Goal: Information Seeking & Learning: Find specific fact

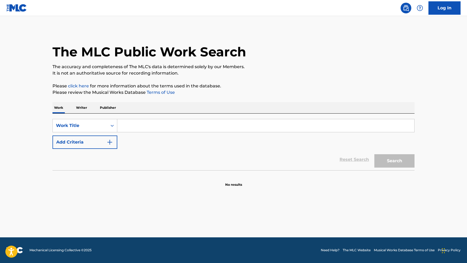
click at [87, 113] on p "Writer" at bounding box center [81, 107] width 14 height 11
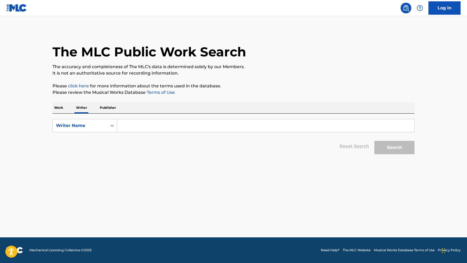
click at [122, 126] on input "Search Form" at bounding box center [265, 125] width 297 height 13
type input "[PERSON_NAME]"
click at [374, 141] on button "Search" at bounding box center [394, 147] width 40 height 13
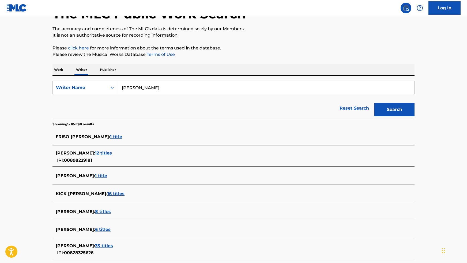
scroll to position [89, 0]
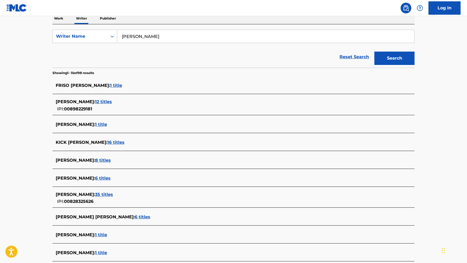
click at [113, 196] on span "35 titles" at bounding box center [104, 194] width 18 height 5
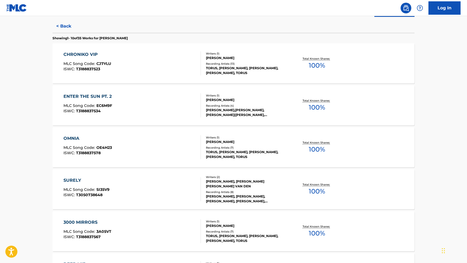
scroll to position [147, 0]
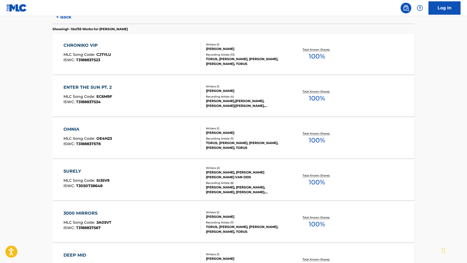
click at [146, 145] on div "OMNIA MLC Song Code : OE4H23 ISWC : T3188837578" at bounding box center [132, 138] width 138 height 24
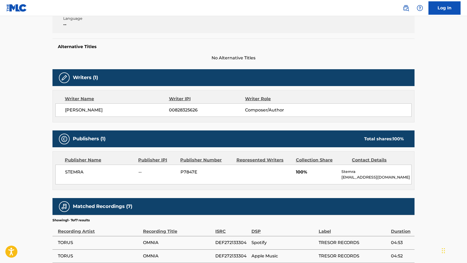
scroll to position [120, 0]
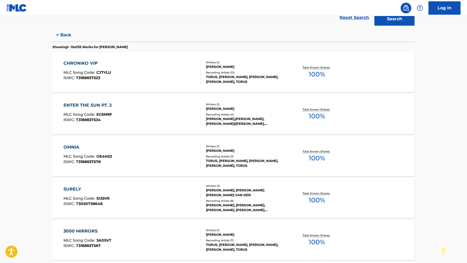
scroll to position [173, 0]
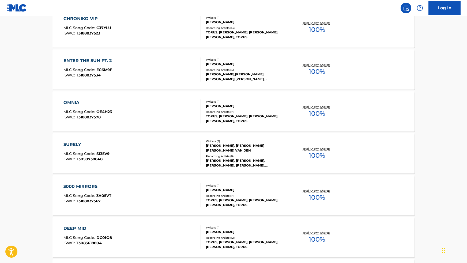
click at [161, 146] on div "SURELY MLC Song Code : SI35V9 ISWC : T3050738648" at bounding box center [132, 154] width 138 height 24
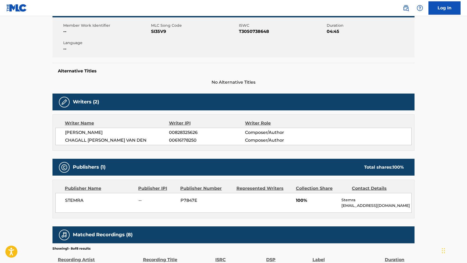
scroll to position [29, 0]
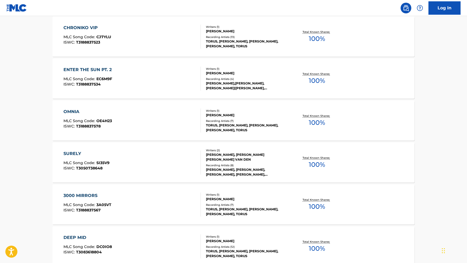
scroll to position [186, 0]
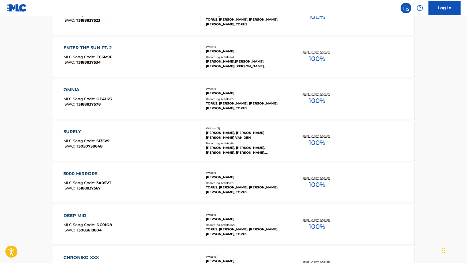
click at [151, 178] on div "3000 MIRRORS MLC Song Code : 3A05VT ISWC : T3188837567" at bounding box center [132, 183] width 138 height 24
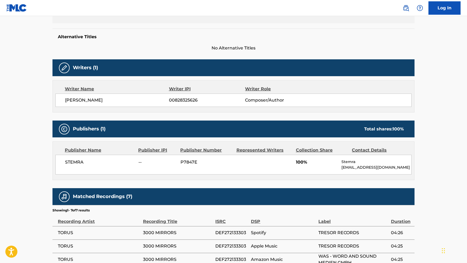
scroll to position [185, 0]
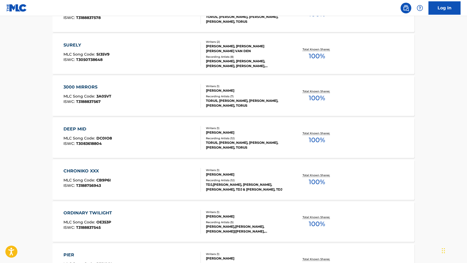
scroll to position [287, 0]
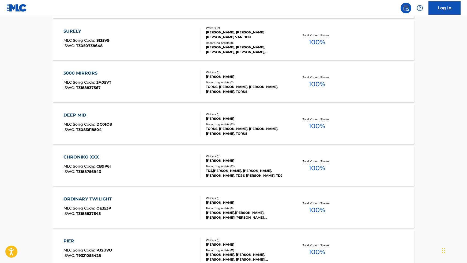
click at [85, 113] on div "DEEP MID" at bounding box center [87, 115] width 48 height 6
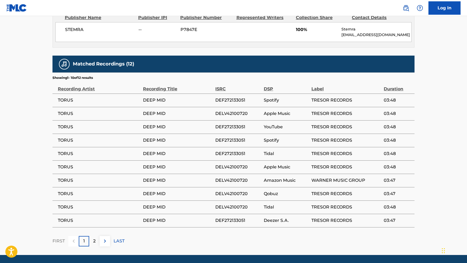
scroll to position [278, 0]
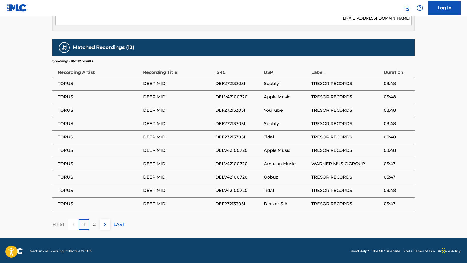
click at [242, 98] on span "DELV42100720" at bounding box center [238, 97] width 46 height 6
copy span "DELV42100720"
click at [231, 121] on span "DEF272133051" at bounding box center [238, 124] width 46 height 6
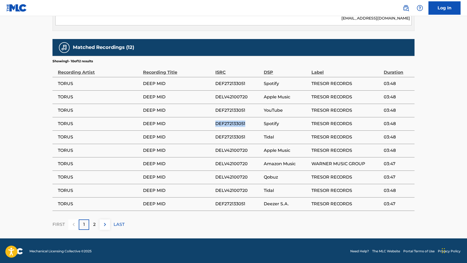
copy span "DEF272133051"
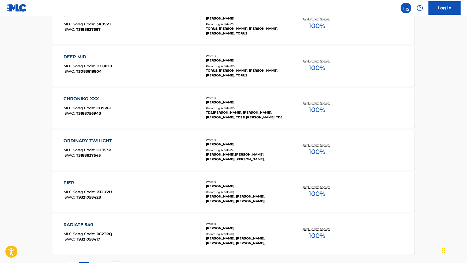
scroll to position [343, 0]
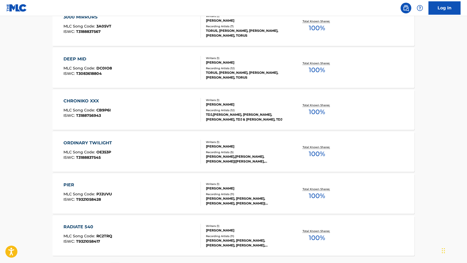
click at [172, 112] on div "CHRONIKO XXX MLC Song Code : CB9P6I ISWC : T3188756943" at bounding box center [132, 110] width 138 height 24
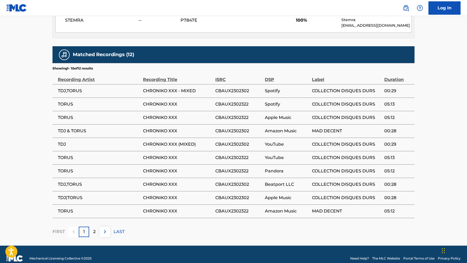
scroll to position [217, 0]
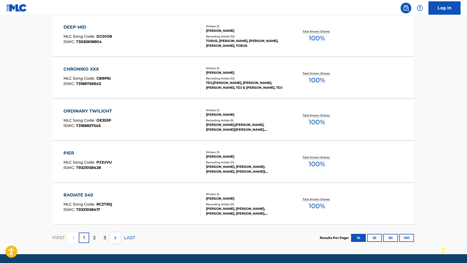
scroll to position [392, 0]
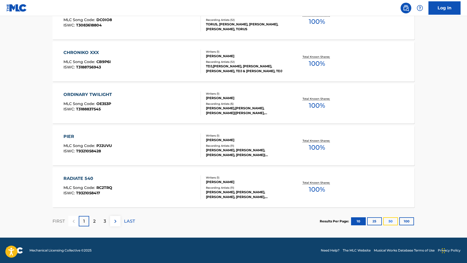
click at [393, 221] on button "50" at bounding box center [390, 222] width 15 height 8
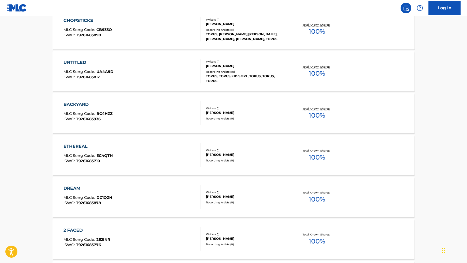
scroll to position [1124, 0]
